Goal: Navigation & Orientation: Find specific page/section

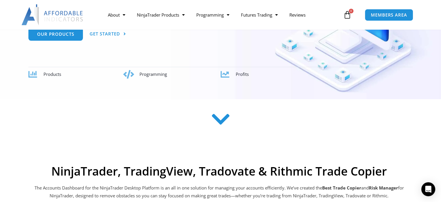
scroll to position [68, 0]
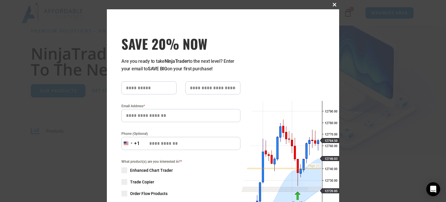
click at [332, 1] on button "Close this module" at bounding box center [334, 4] width 9 height 9
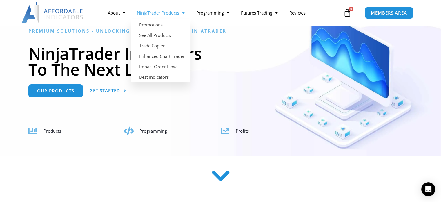
click at [178, 16] on link "NinjaTrader Products" at bounding box center [160, 12] width 59 height 13
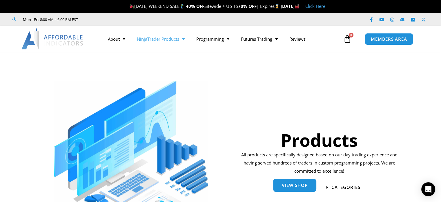
click at [301, 187] on span "View Shop" at bounding box center [295, 185] width 26 height 4
